Goal: Task Accomplishment & Management: Use online tool/utility

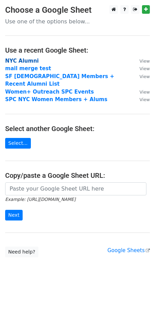
click at [15, 59] on strong "NYC Alumni" at bounding box center [22, 61] width 34 height 6
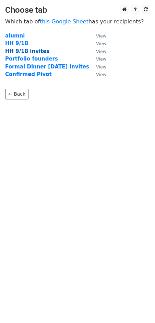
click at [34, 53] on strong "HH 9/18 invites" at bounding box center [27, 51] width 44 height 6
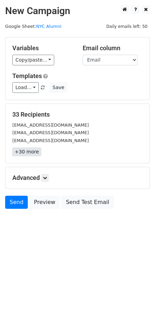
click at [27, 150] on link "+30 more" at bounding box center [26, 151] width 29 height 9
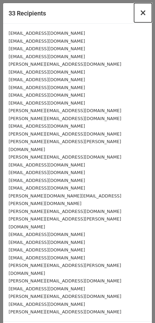
click at [142, 11] on span "×" at bounding box center [143, 13] width 7 height 10
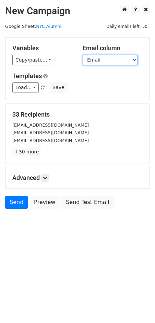
click at [121, 59] on select "Name Full Email Date Sent First Name Emall 2" at bounding box center [110, 60] width 55 height 11
click at [83, 55] on select "Name Full Email Date Sent First Name Emall 2" at bounding box center [110, 60] width 55 height 11
click at [121, 59] on select "Name Full Email Date Sent First Name Emall 2" at bounding box center [110, 60] width 55 height 11
select select "Emall 2"
click at [83, 55] on select "Name Full Email Date Sent First Name Emall 2" at bounding box center [110, 60] width 55 height 11
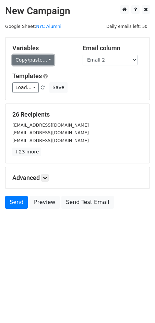
click at [32, 58] on link "Copy/paste..." at bounding box center [33, 60] width 42 height 11
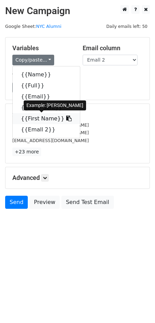
click at [38, 118] on link "{{First Name}}" at bounding box center [46, 118] width 67 height 11
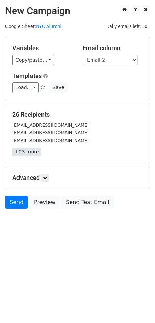
click at [29, 148] on link "+23 more" at bounding box center [26, 151] width 29 height 9
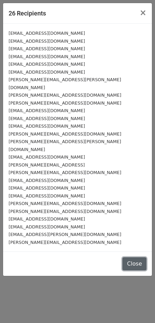
click at [137, 257] on button "Close" at bounding box center [135, 263] width 24 height 13
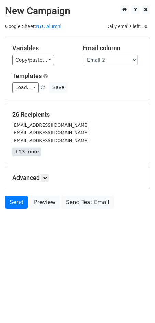
click at [30, 150] on link "+23 more" at bounding box center [26, 151] width 29 height 9
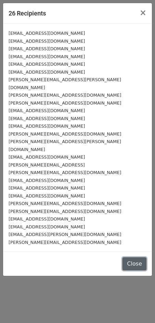
click at [133, 257] on button "Close" at bounding box center [135, 263] width 24 height 13
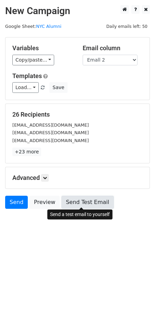
click at [88, 201] on link "Send Test Email" at bounding box center [88, 202] width 52 height 13
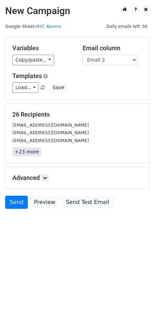
click at [33, 153] on link "+23 more" at bounding box center [26, 151] width 29 height 9
